Goal: Information Seeking & Learning: Learn about a topic

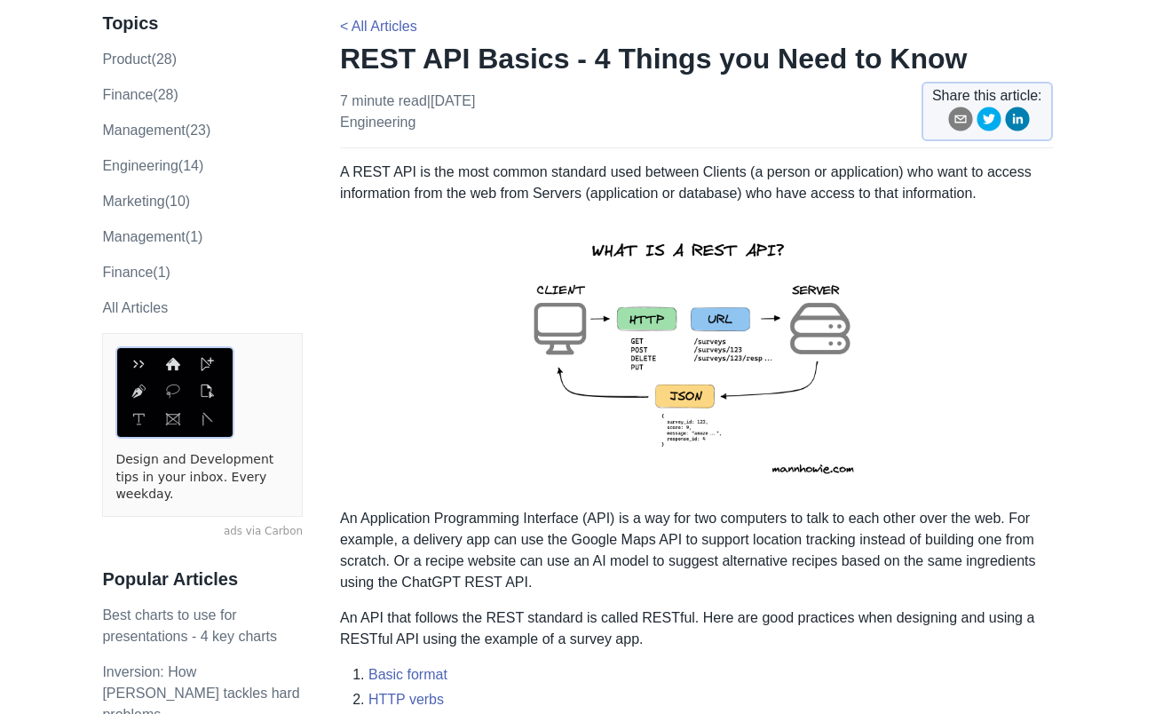
scroll to position [266, 0]
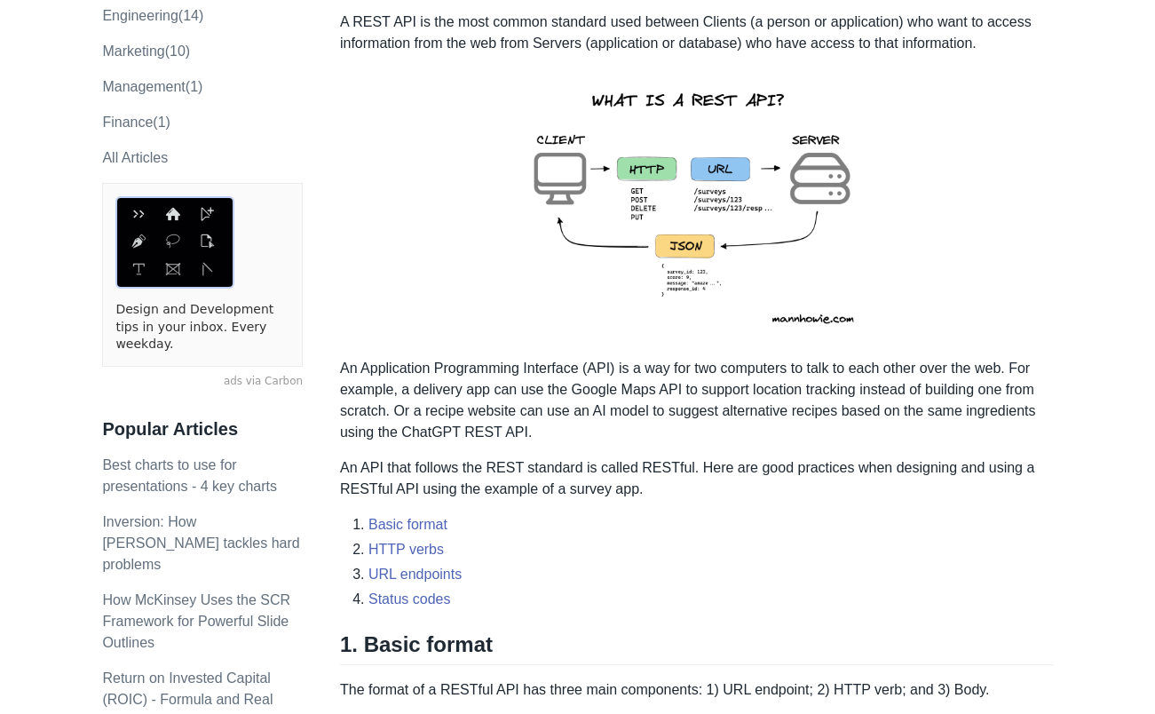
click at [801, 317] on img at bounding box center [696, 205] width 389 height 275
click at [718, 243] on img at bounding box center [696, 205] width 389 height 275
click at [705, 273] on img at bounding box center [696, 205] width 389 height 275
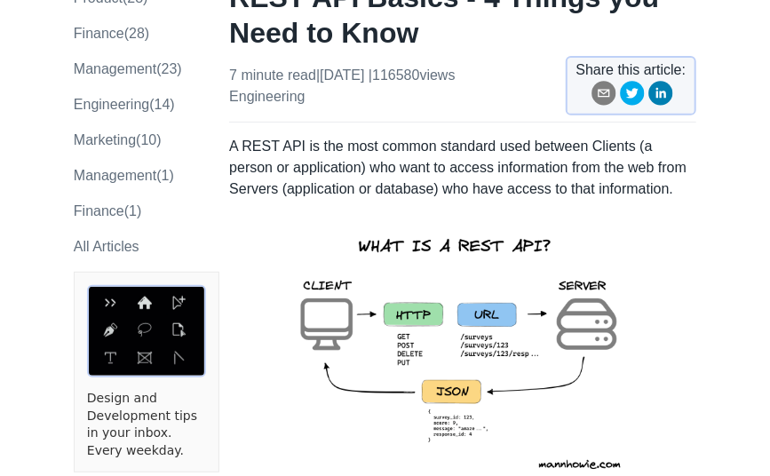
scroll to position [236, 0]
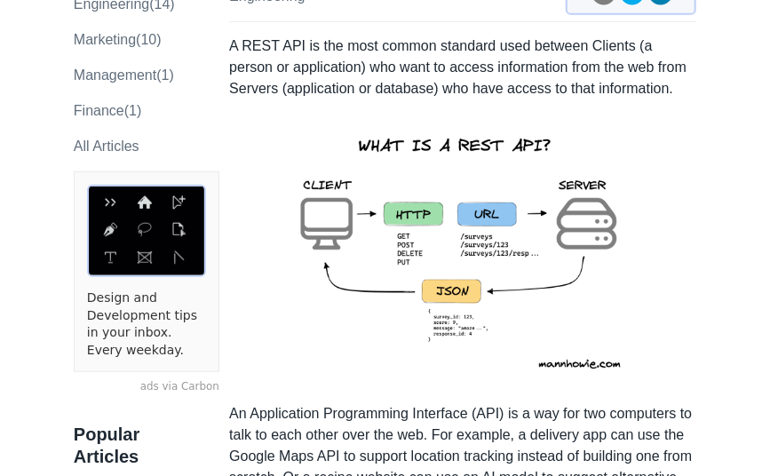
scroll to position [473, 0]
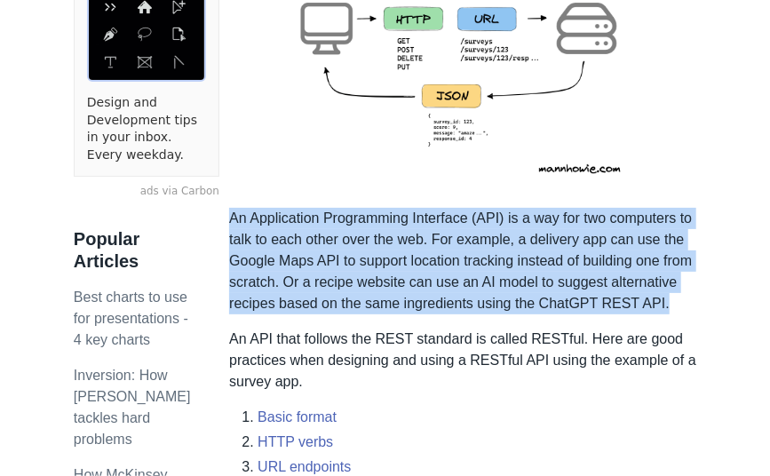
drag, startPoint x: 231, startPoint y: 210, endPoint x: 276, endPoint y: 323, distance: 122.3
click at [276, 314] on p "An Application Programming Interface (API) is a way for two computers to talk t…" at bounding box center [462, 261] width 467 height 107
click at [441, 314] on p "An Application Programming Interface (API) is a way for two computers to talk t…" at bounding box center [462, 261] width 467 height 107
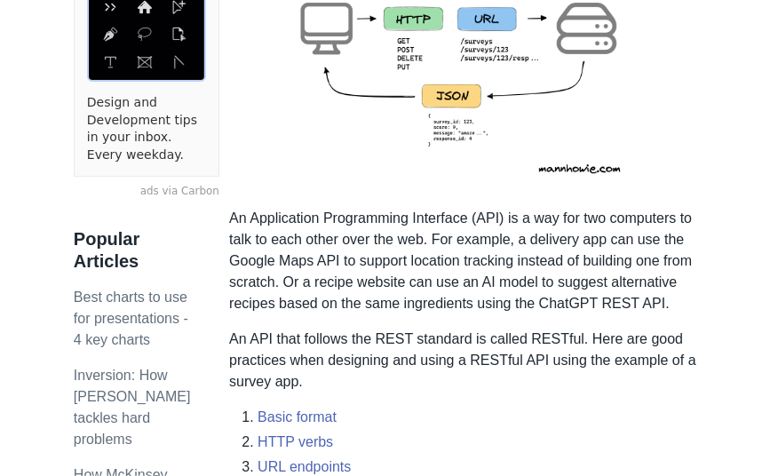
scroll to position [533, 0]
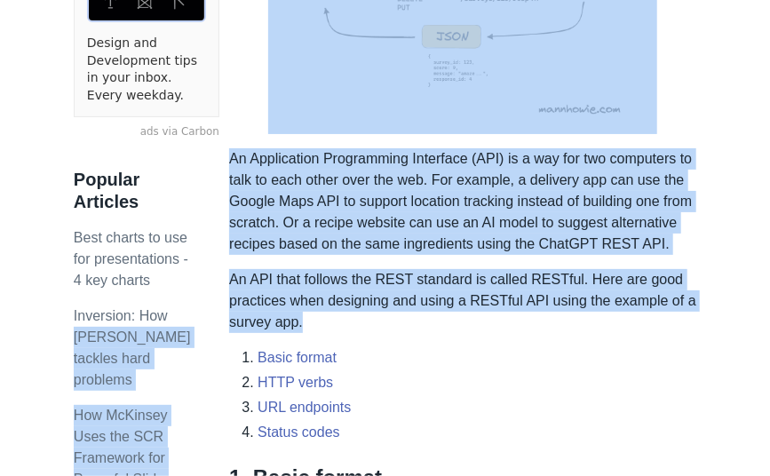
drag, startPoint x: 224, startPoint y: 300, endPoint x: 334, endPoint y: 338, distance: 116.5
click at [350, 333] on p "An API that follows the REST standard is called RESTful. Here are good practice…" at bounding box center [462, 301] width 467 height 64
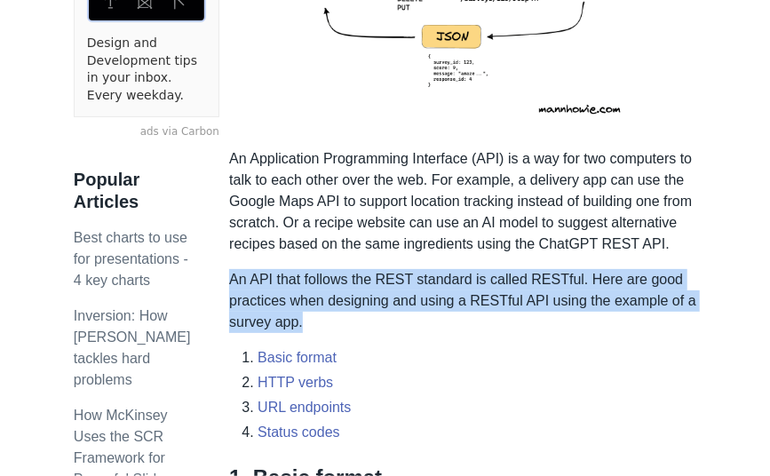
drag, startPoint x: 372, startPoint y: 350, endPoint x: 233, endPoint y: 300, distance: 148.0
click at [233, 300] on p "An API that follows the REST standard is called RESTful. Here are good practice…" at bounding box center [462, 301] width 467 height 64
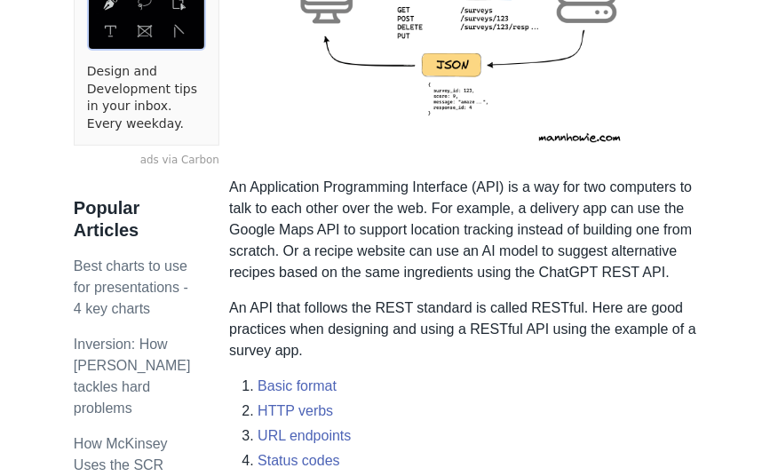
scroll to position [355, 0]
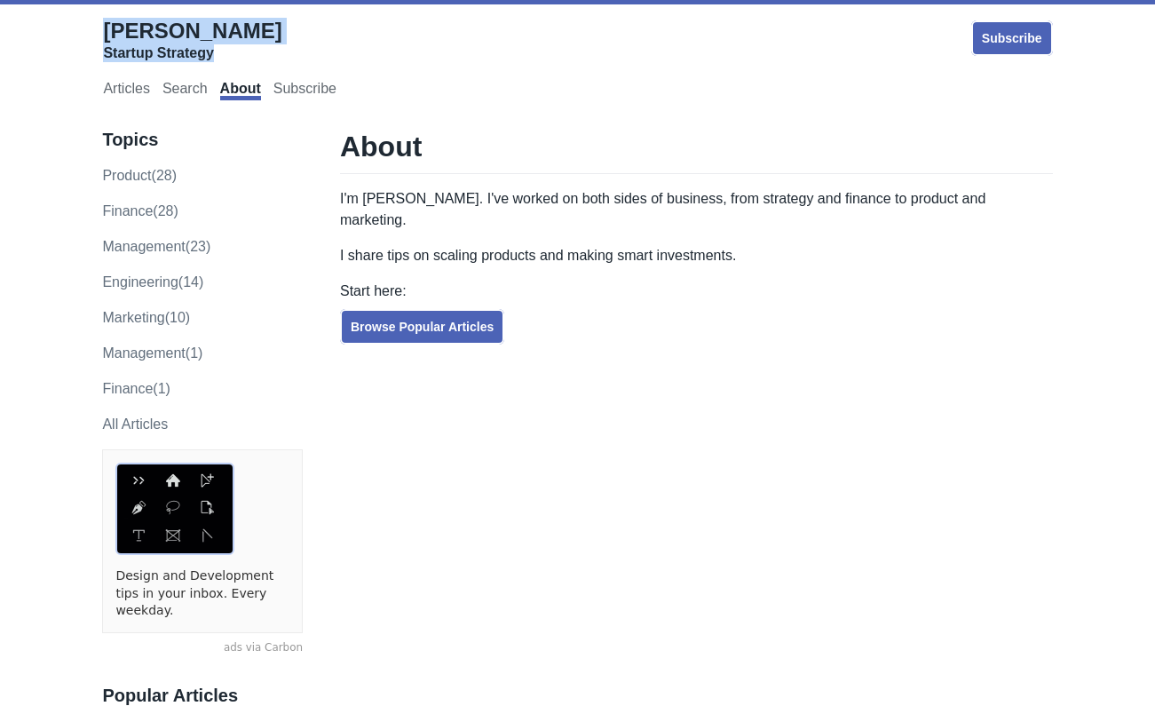
drag, startPoint x: 256, startPoint y: 38, endPoint x: 74, endPoint y: 36, distance: 182.0
click at [69, 36] on div "[PERSON_NAME] Startup Strategy Subscribe Articles Search About Subscribe" at bounding box center [578, 58] width 1118 height 99
copy link "[PERSON_NAME] Startup Strategy"
